Goal: Contribute content: Contribute content

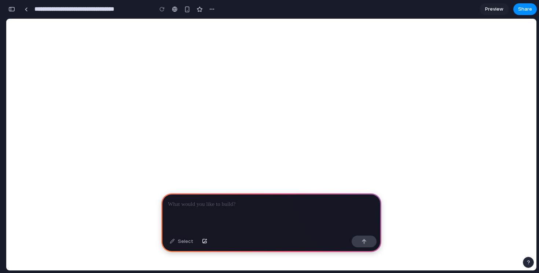
click at [210, 208] on p at bounding box center [271, 204] width 207 height 9
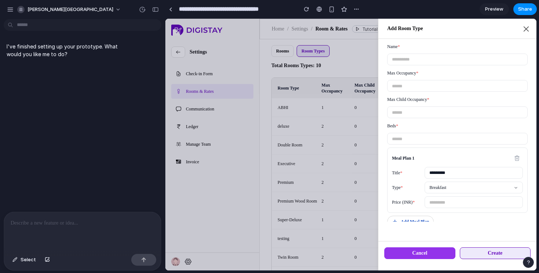
scroll to position [6, 0]
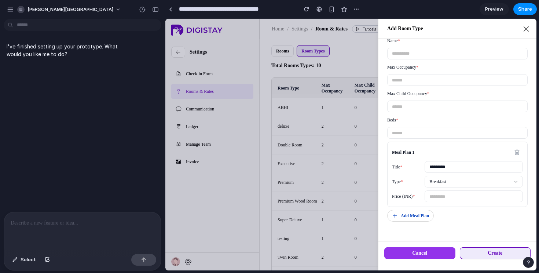
click at [58, 47] on p "I've finished setting up your prototype. What would you like me to do?" at bounding box center [68, 50] width 122 height 15
click at [87, 212] on div at bounding box center [82, 231] width 157 height 39
click at [71, 227] on div at bounding box center [82, 231] width 157 height 39
click at [16, 10] on button "[PERSON_NAME][GEOGRAPHIC_DATA]" at bounding box center [69, 10] width 110 height 12
click at [70, 85] on div "Settings Invite members Change theme Sign out" at bounding box center [269, 136] width 539 height 273
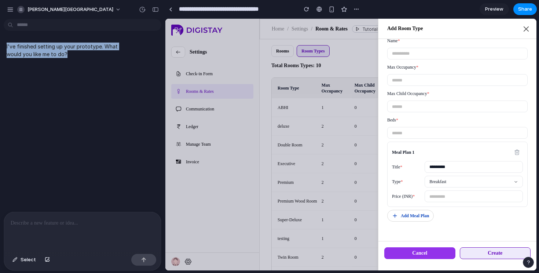
drag, startPoint x: 96, startPoint y: 41, endPoint x: 119, endPoint y: 66, distance: 32.9
click at [119, 66] on div "I've finished setting up your prototype. What would you like me to do?" at bounding box center [80, 116] width 161 height 189
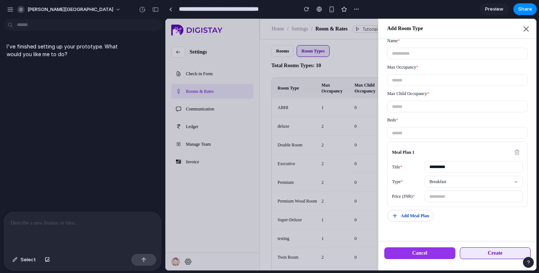
click at [119, 66] on div "I've finished setting up your prototype. What would you like me to do?" at bounding box center [80, 116] width 161 height 189
click at [257, 108] on div at bounding box center [350, 144] width 371 height 251
click at [455, 83] on div "*" at bounding box center [457, 80] width 140 height 12
click at [526, 31] on icon "button" at bounding box center [526, 29] width 9 height 9
click at [430, 255] on button "Cancel" at bounding box center [419, 253] width 71 height 12
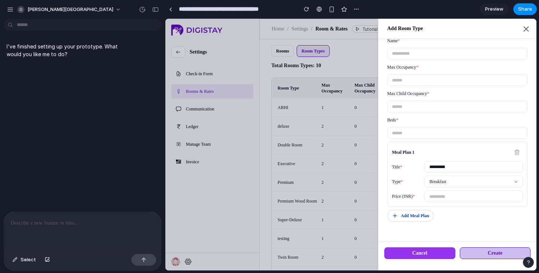
click at [491, 254] on div "Create" at bounding box center [494, 252] width 15 height 7
click at [412, 217] on div "Add Meal Plan" at bounding box center [410, 215] width 37 height 7
click at [321, 224] on div at bounding box center [350, 144] width 371 height 251
click at [80, 222] on p at bounding box center [83, 222] width 144 height 9
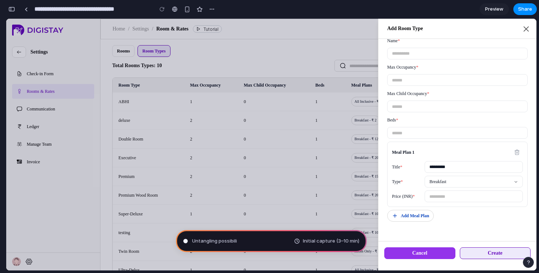
scroll to position [206, 0]
type input "**********"
click at [245, 242] on span "Untangling possibilities .." at bounding box center [220, 240] width 56 height 7
click at [309, 244] on span "Initial capture (3–10 min)" at bounding box center [331, 240] width 56 height 7
click at [492, 11] on span "Preview" at bounding box center [494, 8] width 18 height 7
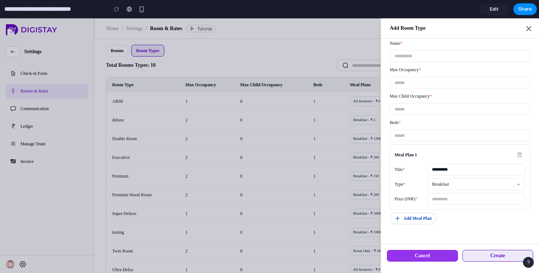
scroll to position [3, 0]
click at [492, 11] on span "Edit" at bounding box center [494, 8] width 9 height 7
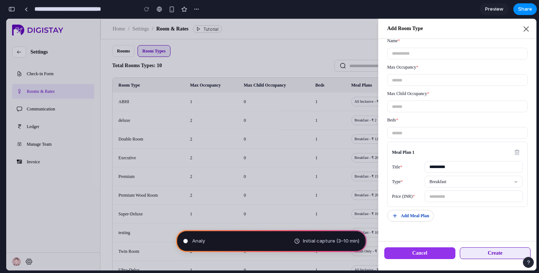
scroll to position [206, 0]
click at [497, 10] on span "Preview" at bounding box center [494, 8] width 18 height 7
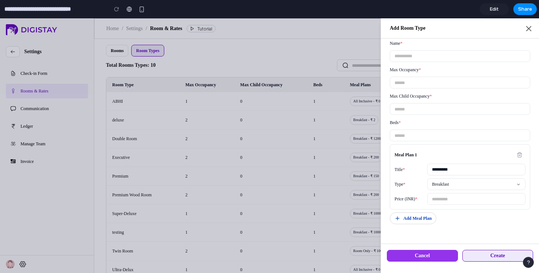
click at [493, 9] on span "Edit" at bounding box center [494, 8] width 9 height 7
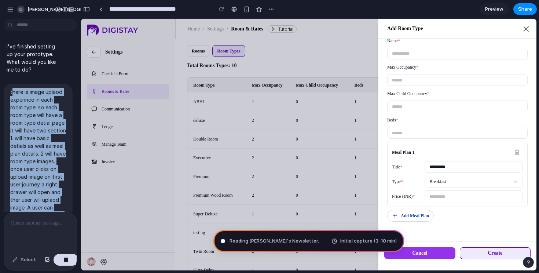
scroll to position [206, 0]
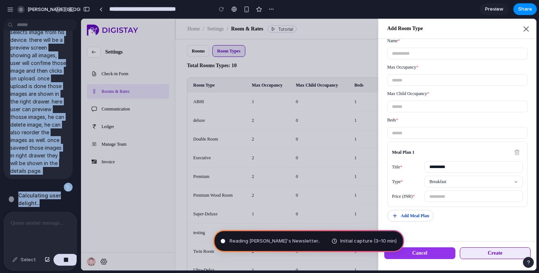
drag, startPoint x: 12, startPoint y: 91, endPoint x: 45, endPoint y: 248, distance: 160.4
click at [45, 248] on div "I've finished setting up your prototype. What would you like me to do? there is…" at bounding box center [40, 147] width 81 height 251
click at [26, 171] on p "there is image uplaod experince in each room type. so each room type will have …" at bounding box center [38, 32] width 56 height 285
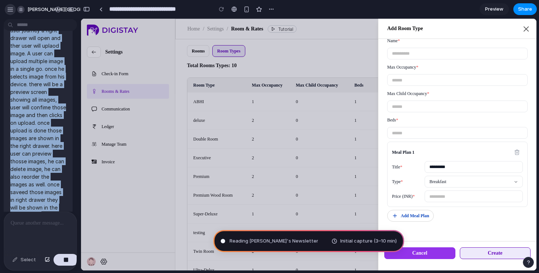
scroll to position [0, 0]
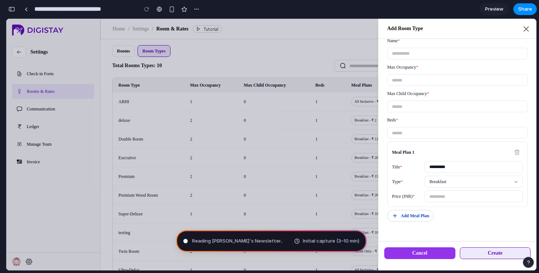
drag, startPoint x: 24, startPoint y: 171, endPoint x: 4, endPoint y: 87, distance: 87.0
click at [4, 89] on div "**********" at bounding box center [269, 136] width 539 height 273
click at [14, 8] on div "button" at bounding box center [11, 9] width 7 height 5
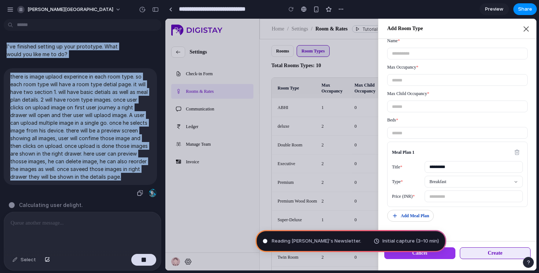
click at [18, 78] on p "there is image uplaod experince in each room type. so each room type will have …" at bounding box center [80, 127] width 140 height 108
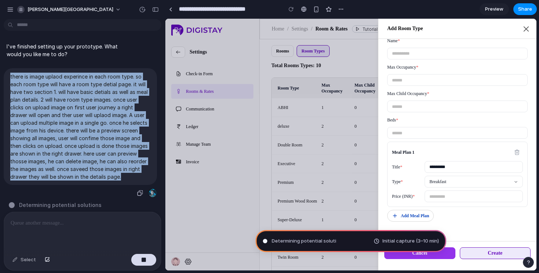
drag, startPoint x: 10, startPoint y: 76, endPoint x: 125, endPoint y: 177, distance: 153.0
click at [125, 177] on p "there is image uplaod experince in each room type. so each room type will have …" at bounding box center [80, 127] width 140 height 108
copy p "there is image uplaod experince in each room type. so each room type will have …"
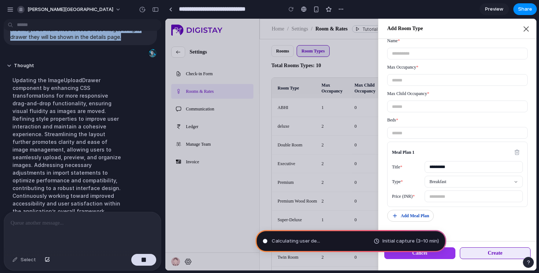
scroll to position [164, 0]
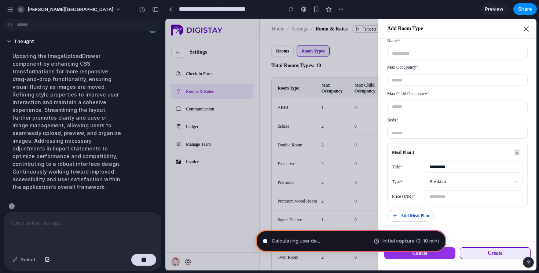
click at [146, 202] on div at bounding box center [85, 206] width 152 height 8
click at [420, 11] on section "**********" at bounding box center [351, 9] width 372 height 18
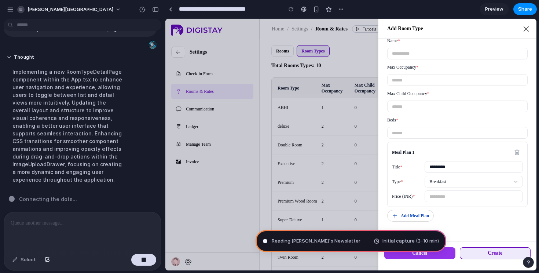
click at [372, 8] on section "**********" at bounding box center [351, 9] width 372 height 18
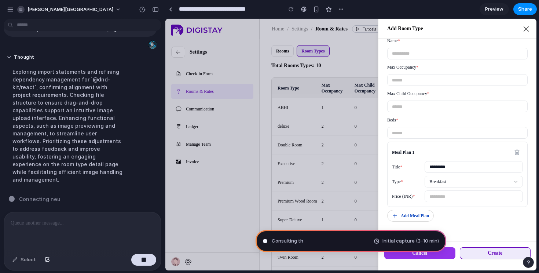
scroll to position [141, 0]
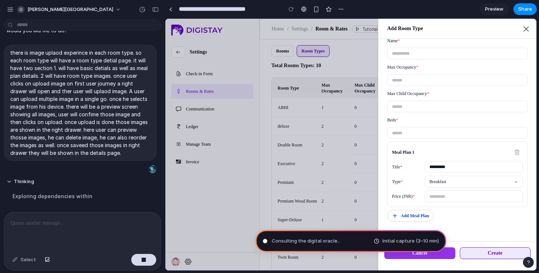
click at [403, 239] on span "Initial capture (3–10 min)" at bounding box center [410, 240] width 56 height 7
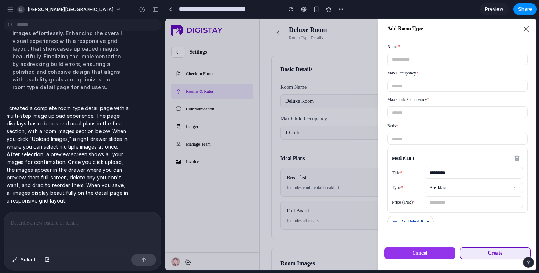
scroll to position [6, 0]
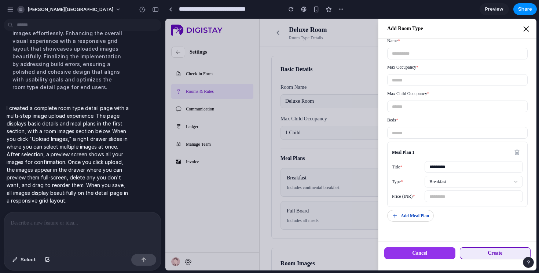
click at [525, 28] on icon "button" at bounding box center [526, 29] width 9 height 9
click at [473, 254] on button "Create" at bounding box center [495, 253] width 71 height 12
click at [297, 175] on div at bounding box center [350, 144] width 371 height 251
click at [330, 168] on div at bounding box center [350, 144] width 371 height 251
click at [524, 31] on icon "button" at bounding box center [526, 29] width 9 height 9
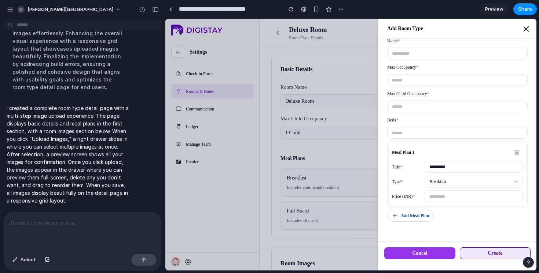
click at [524, 31] on icon "button" at bounding box center [526, 29] width 9 height 9
click at [133, 173] on div "I created a complete room type detail page with a multi-step image upload exper…" at bounding box center [80, 154] width 153 height 109
click at [494, 11] on span "Preview" at bounding box center [494, 8] width 18 height 7
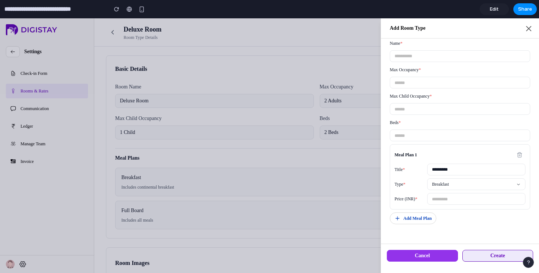
scroll to position [3, 0]
click at [529, 30] on icon "button" at bounding box center [528, 28] width 9 height 9
click at [420, 56] on input "Name *" at bounding box center [459, 56] width 131 height 5
type input "***"
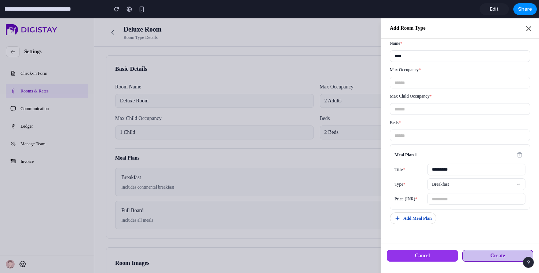
click at [482, 261] on button "Create" at bounding box center [497, 256] width 71 height 12
click at [422, 114] on div "*" at bounding box center [460, 109] width 140 height 12
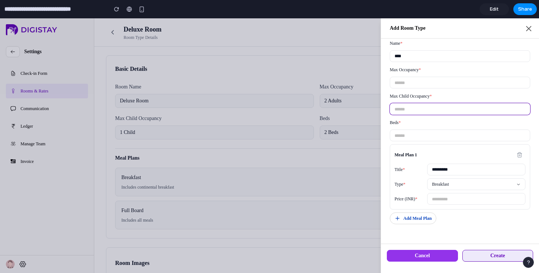
click at [412, 107] on input "*" at bounding box center [459, 108] width 131 height 5
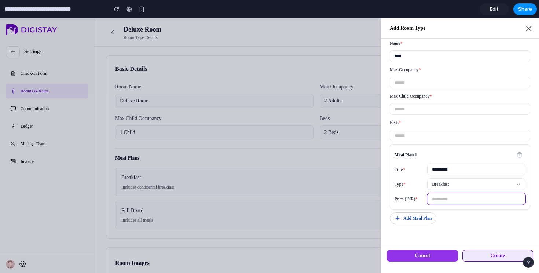
click at [449, 199] on input "*" at bounding box center [476, 198] width 89 height 5
type input "****"
click at [485, 257] on button "Create" at bounding box center [497, 256] width 71 height 12
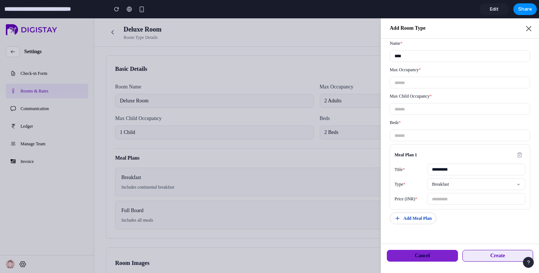
click at [433, 257] on button "Cancel" at bounding box center [422, 256] width 71 height 12
click at [424, 220] on div "Add Meal Plan" at bounding box center [412, 218] width 37 height 7
click at [275, 139] on div at bounding box center [269, 145] width 539 height 254
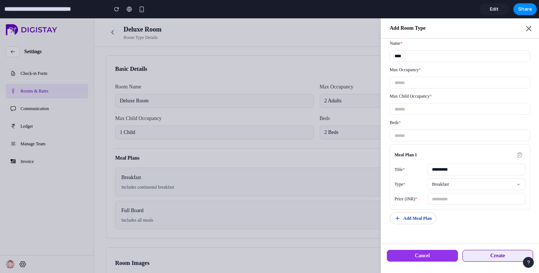
click at [43, 116] on div at bounding box center [269, 145] width 539 height 254
drag, startPoint x: 12, startPoint y: 33, endPoint x: 12, endPoint y: 78, distance: 45.8
click at [12, 78] on div at bounding box center [269, 145] width 539 height 254
click at [412, 148] on div "Meal Plan 1 Title * ********* Type * Breakfast Price (INR) * ****" at bounding box center [460, 176] width 140 height 65
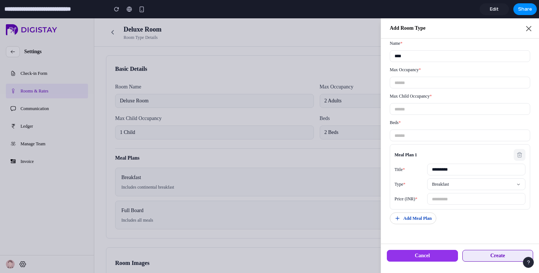
click at [518, 154] on div at bounding box center [519, 155] width 6 height 6
click at [527, 28] on icon "button" at bounding box center [528, 28] width 9 height 9
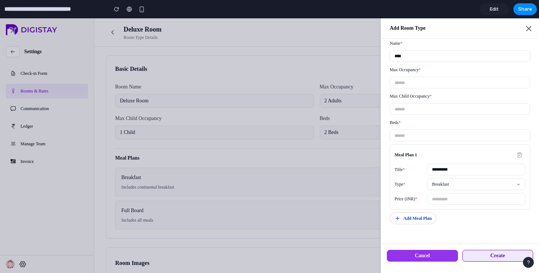
click at [499, 12] on link "Edit" at bounding box center [493, 9] width 29 height 12
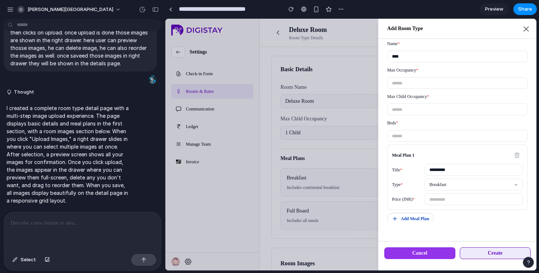
click at [445, 216] on div "Meal Plan 1 Title * ********* Type * Breakfast Price (INR) * **** Add Meal Plan" at bounding box center [457, 184] width 140 height 80
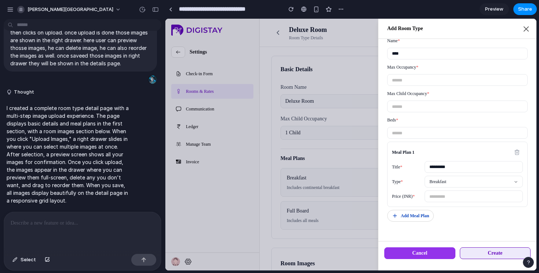
click at [407, 218] on div "Add Meal Plan" at bounding box center [410, 215] width 37 height 7
click at [423, 247] on button "Cancel" at bounding box center [419, 253] width 71 height 12
click at [472, 251] on button "Create" at bounding box center [495, 253] width 71 height 12
click at [523, 30] on icon "button" at bounding box center [526, 29] width 9 height 9
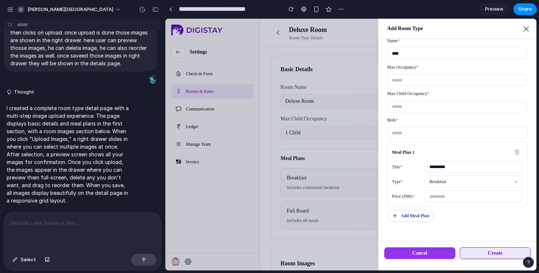
click at [73, 219] on p at bounding box center [83, 222] width 144 height 9
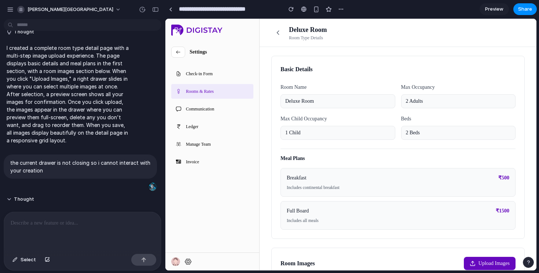
scroll to position [423, 0]
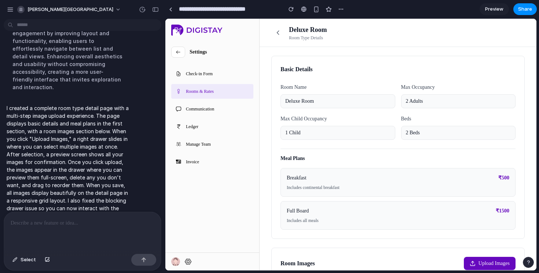
click at [496, 14] on link "Preview" at bounding box center [493, 9] width 29 height 12
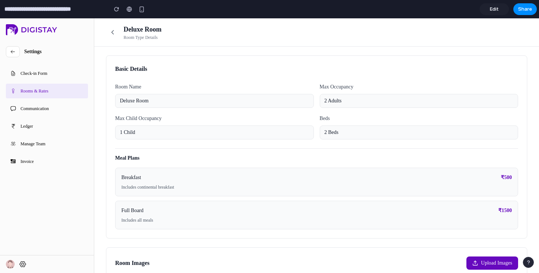
click at [429, 187] on html "Settings Check-in Form Rooms & Rates Communication Ledger Manage Team Invoice D…" at bounding box center [269, 145] width 539 height 254
click at [493, 264] on html "Settings Check-in Form Rooms & Rates Communication Ledger Manage Team Invoice D…" at bounding box center [269, 145] width 539 height 254
click at [480, 265] on html "Settings Check-in Form Rooms & Rates Communication Ledger Manage Team Invoice D…" at bounding box center [269, 145] width 539 height 254
click at [500, 7] on link "Edit" at bounding box center [493, 9] width 29 height 12
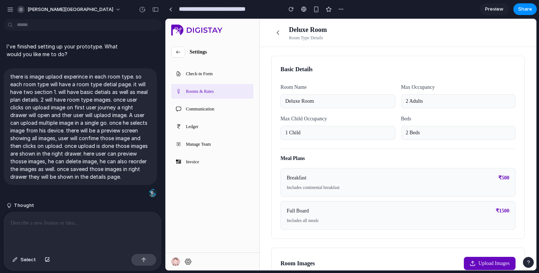
scroll to position [296, 0]
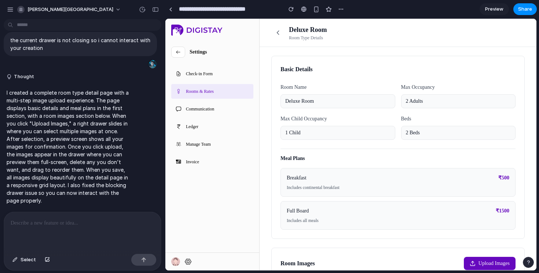
click at [340, 137] on html "Settings Check-in Form Rooms & Rates Communication Ledger Manage Team Invoice D…" at bounding box center [350, 144] width 371 height 251
click at [288, 69] on html "Settings Check-in Form Rooms & Rates Communication Ledger Manage Team Invoice D…" at bounding box center [350, 144] width 371 height 251
click at [278, 33] on html "Settings Check-in Form Rooms & Rates Communication Ledger Manage Team Invoice D…" at bounding box center [350, 144] width 371 height 251
click at [191, 88] on html "Settings Check-in Form Rooms & Rates Communication Ledger Manage Team Invoice D…" at bounding box center [350, 144] width 371 height 251
click at [192, 112] on html "Settings Check-in Form Rooms & Rates Communication Ledger Manage Team Invoice D…" at bounding box center [350, 144] width 371 height 251
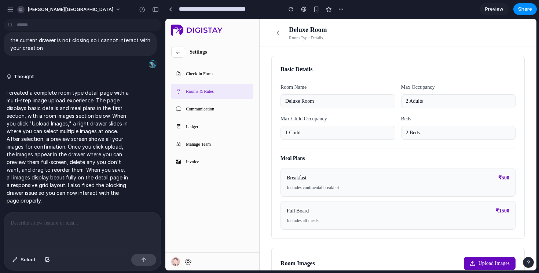
click at [190, 197] on html "Settings Check-in Form Rooms & Rates Communication Ledger Manage Team Invoice D…" at bounding box center [350, 144] width 371 height 251
click at [471, 263] on html "Settings Check-in Form Rooms & Rates Communication Ledger Manage Team Invoice D…" at bounding box center [350, 144] width 371 height 251
click at [111, 227] on div at bounding box center [82, 231] width 157 height 39
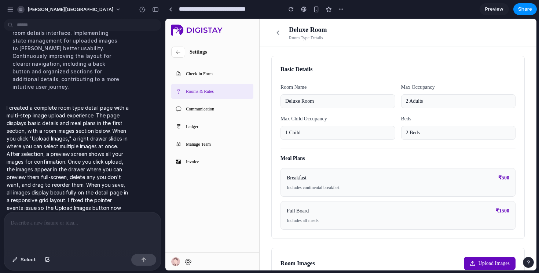
scroll to position [97, 0]
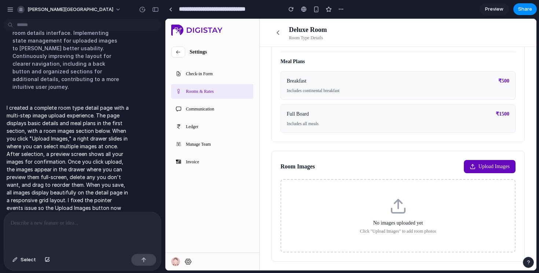
click at [479, 167] on button "Upload Images" at bounding box center [490, 166] width 52 height 13
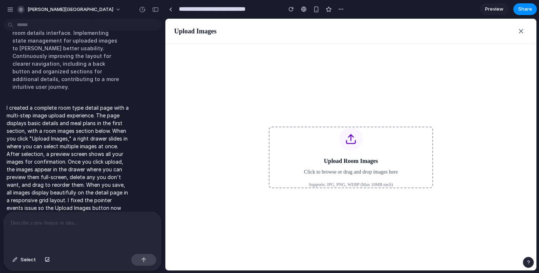
click at [325, 141] on div "Upload Room Images Click to browse or drag and drop images here Supports: JPG, …" at bounding box center [350, 157] width 163 height 60
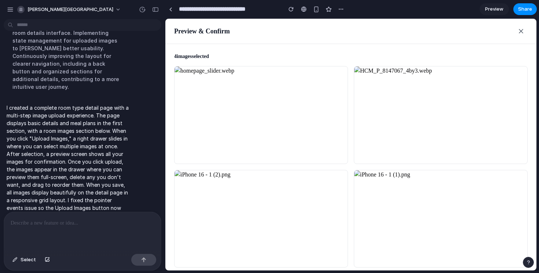
scroll to position [32, 0]
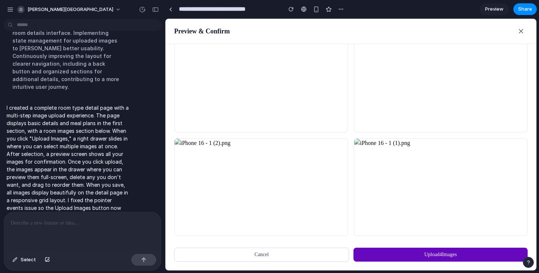
click at [416, 253] on button "Upload 4 Image s" at bounding box center [440, 254] width 174 height 14
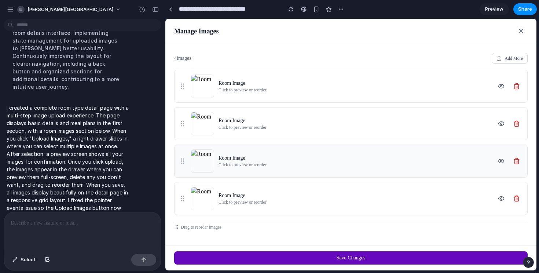
click at [235, 159] on p "Room Image" at bounding box center [354, 157] width 272 height 7
click at [212, 167] on img at bounding box center [202, 161] width 23 height 23
click at [504, 164] on button at bounding box center [501, 161] width 12 height 12
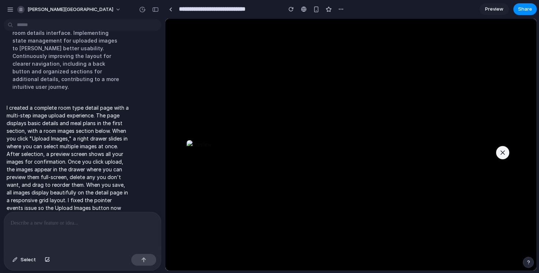
click at [506, 146] on button at bounding box center [502, 152] width 13 height 13
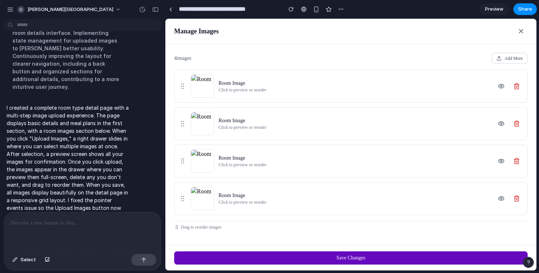
click at [90, 225] on p at bounding box center [83, 222] width 144 height 9
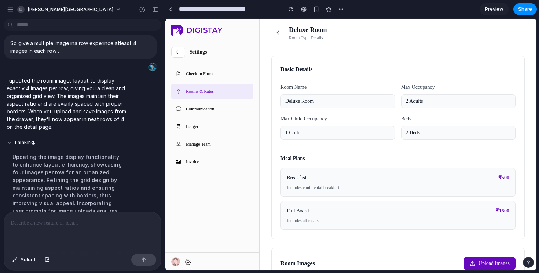
scroll to position [688, 0]
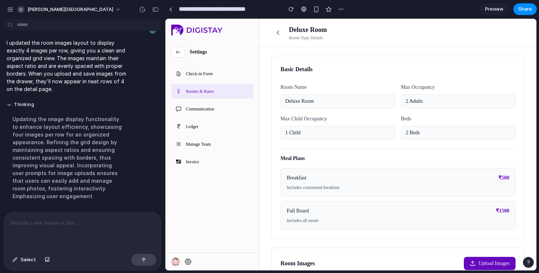
click at [486, 260] on button "Upload Images" at bounding box center [490, 263] width 52 height 13
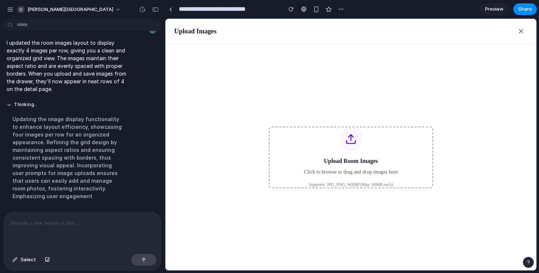
click at [363, 152] on div "Upload Room Images Click to browse or drag and drop images here Supports: JPG, …" at bounding box center [350, 157] width 163 height 60
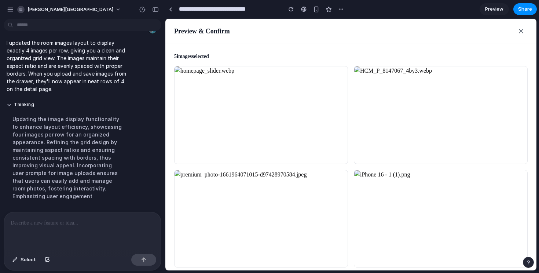
scroll to position [135, 0]
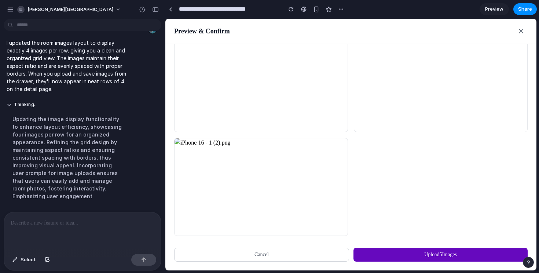
click at [400, 253] on button "Upload 5 Image s" at bounding box center [440, 254] width 174 height 14
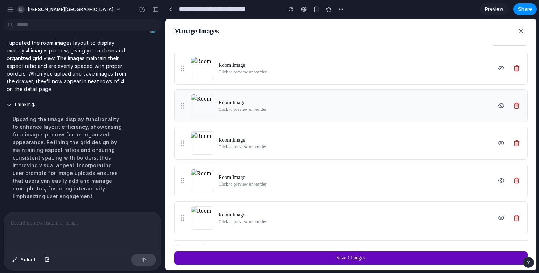
scroll to position [32, 0]
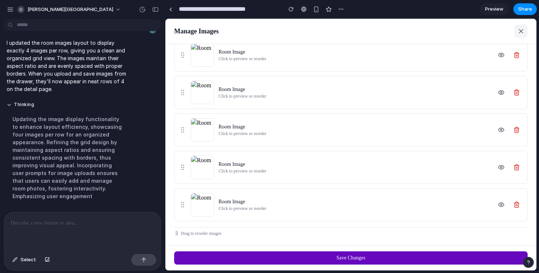
click at [517, 28] on icon at bounding box center [520, 30] width 7 height 7
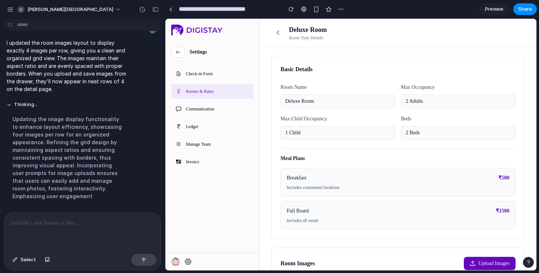
click at [67, 193] on div "Updating the image display functionality to enhance layout efficiency, showcasi…" at bounding box center [68, 157] width 122 height 93
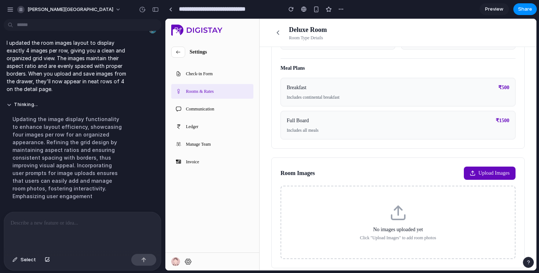
scroll to position [97, 0]
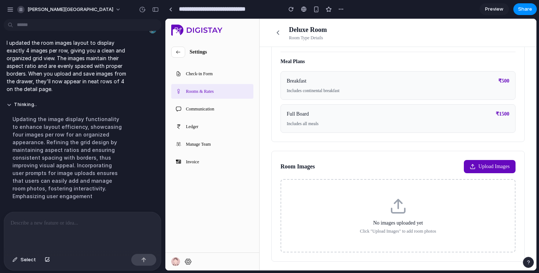
click at [78, 151] on div "Updating the image display functionality to enhance layout efficiency, showcasi…" at bounding box center [68, 157] width 122 height 93
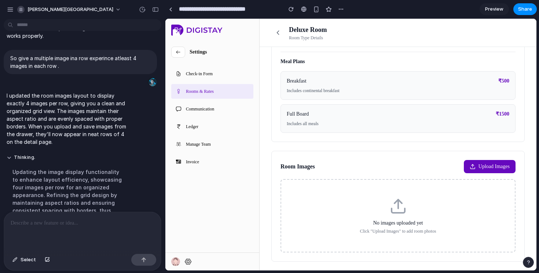
scroll to position [626, 0]
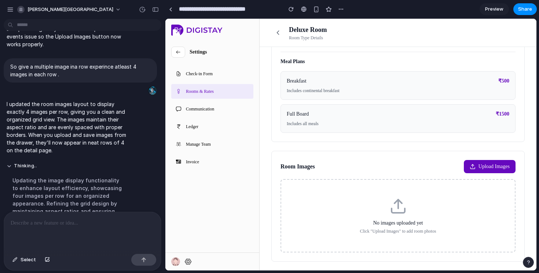
click at [65, 233] on div at bounding box center [82, 231] width 157 height 39
click at [72, 190] on div "Updating the image display functionality to enhance layout efficiency, showcasi…" at bounding box center [68, 218] width 122 height 93
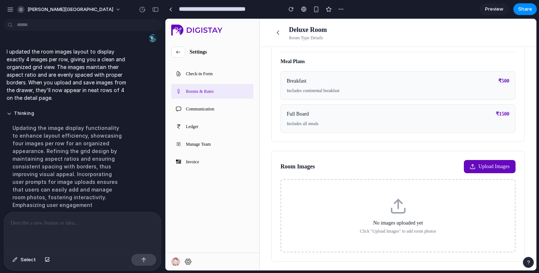
scroll to position [688, 0]
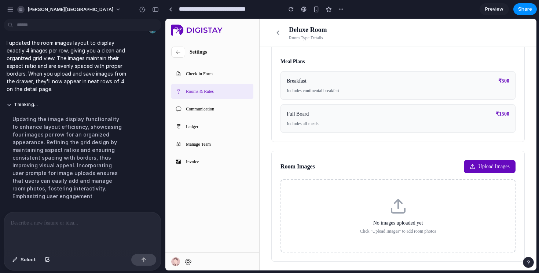
click at [342, 143] on div "Basic Details Room Name Deluxe Room Max Occupancy 2 Adults Max Child Occupancy …" at bounding box center [398, 110] width 277 height 320
click at [479, 166] on button "Upload Images" at bounding box center [490, 166] width 52 height 13
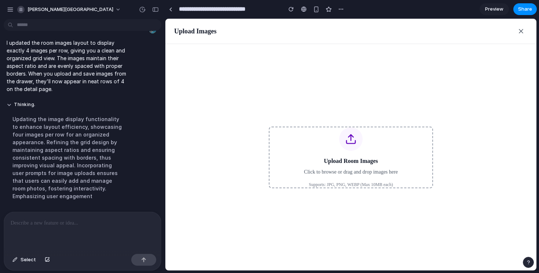
click at [373, 159] on h3 "Upload Room Images" at bounding box center [351, 161] width 54 height 9
